Goal: Transaction & Acquisition: Purchase product/service

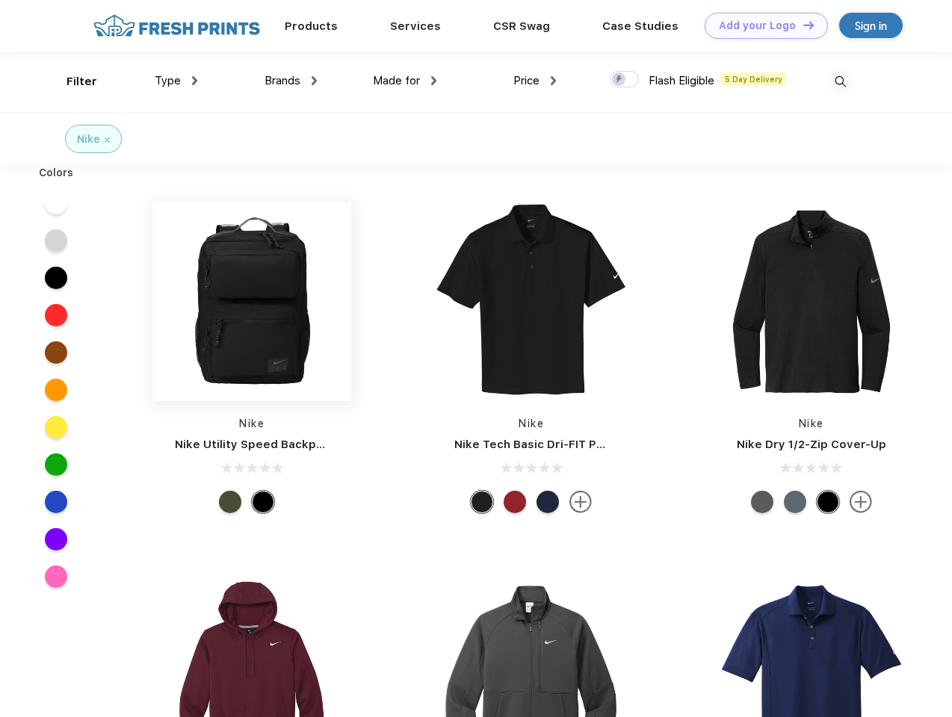
scroll to position [1, 0]
click at [760, 25] on link "Add your Logo Design Tool" at bounding box center [765, 26] width 123 height 26
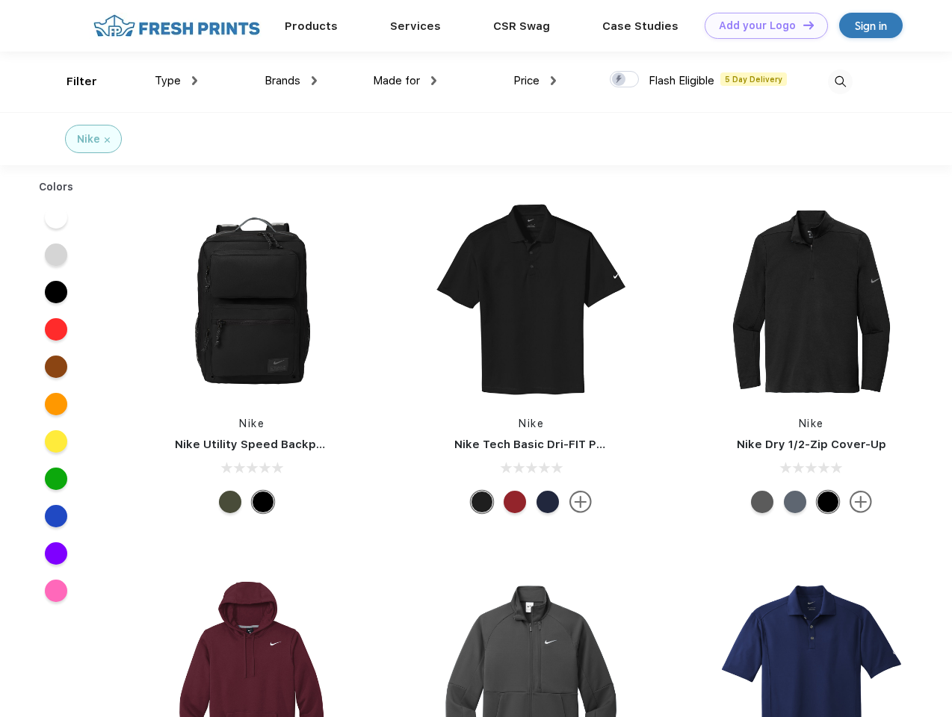
click at [0, 0] on div "Design Tool" at bounding box center [0, 0] width 0 height 0
click at [802, 25] on link "Add your Logo Design Tool" at bounding box center [765, 26] width 123 height 26
click at [72, 81] on div "Filter" at bounding box center [81, 81] width 31 height 17
click at [176, 81] on span "Type" at bounding box center [168, 80] width 26 height 13
click at [291, 81] on span "Brands" at bounding box center [282, 80] width 36 height 13
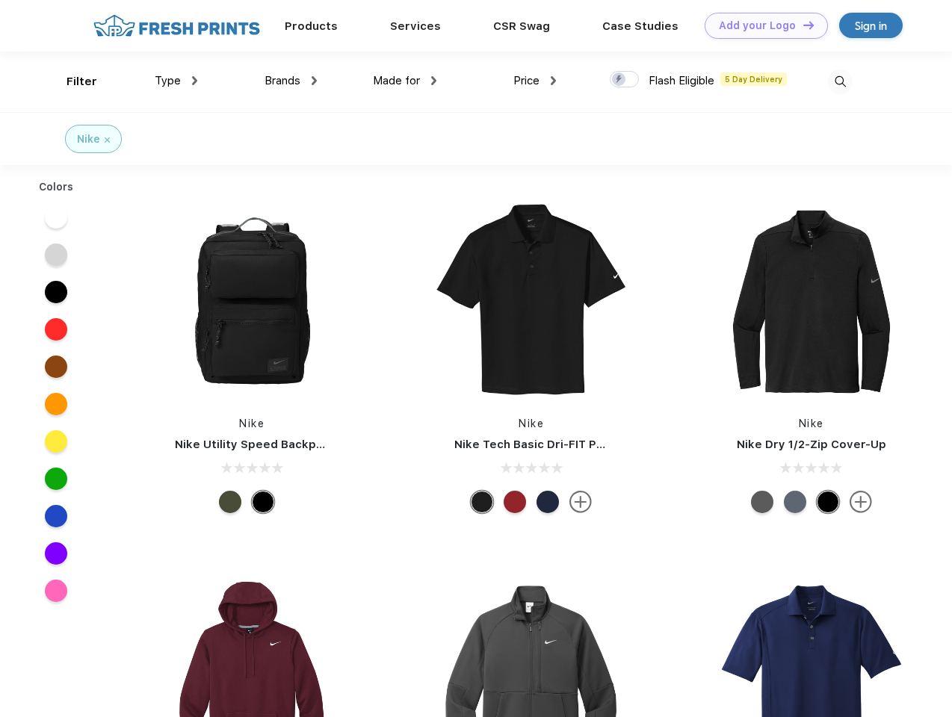
click at [405, 81] on span "Made for" at bounding box center [396, 80] width 47 height 13
click at [535, 81] on span "Price" at bounding box center [526, 80] width 26 height 13
click at [625, 80] on div at bounding box center [624, 79] width 29 height 16
click at [619, 80] on input "checkbox" at bounding box center [615, 75] width 10 height 10
click at [840, 81] on img at bounding box center [840, 81] width 25 height 25
